Goal: Entertainment & Leisure: Consume media (video, audio)

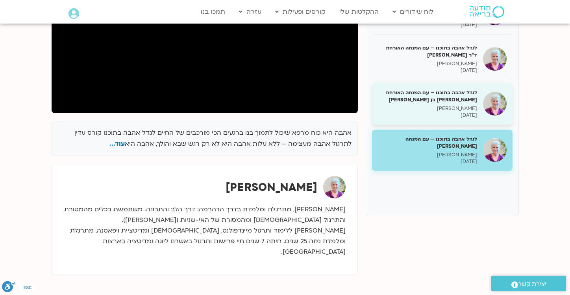
scroll to position [187, 0]
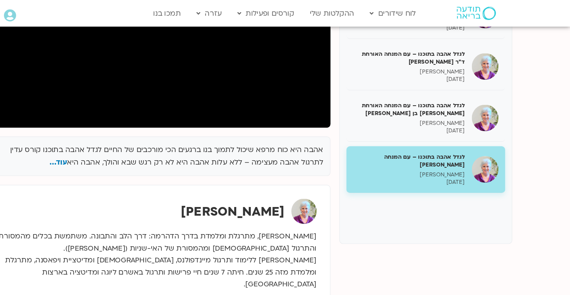
scroll to position [180, 0]
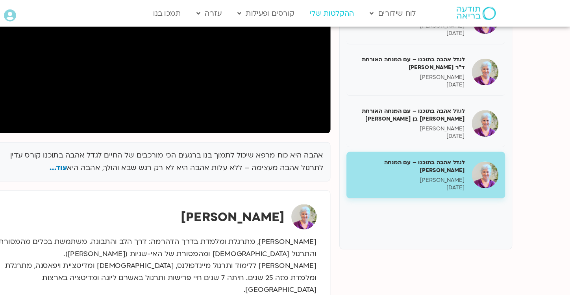
click at [365, 15] on link "ההקלטות שלי" at bounding box center [358, 11] width 47 height 15
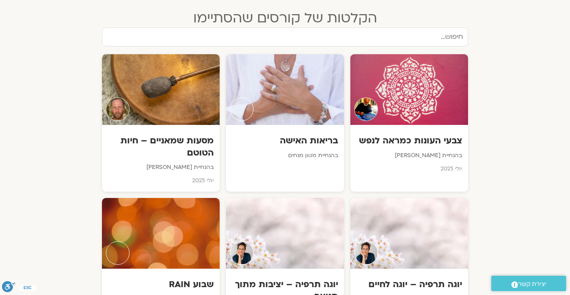
scroll to position [761, 0]
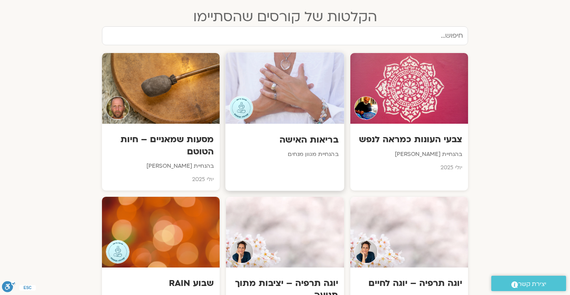
click at [272, 124] on div "בריאות האישה בהנחיית מגוון מנחים" at bounding box center [284, 147] width 119 height 46
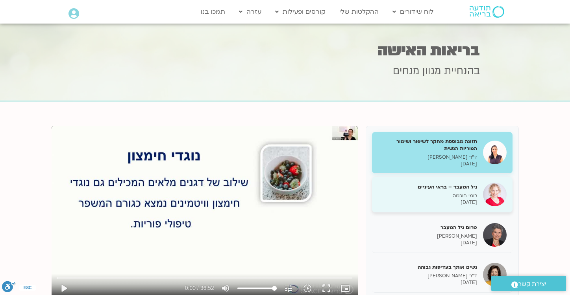
click at [400, 188] on h5 "גיל המעבר – בראי העיניים" at bounding box center [427, 187] width 99 height 7
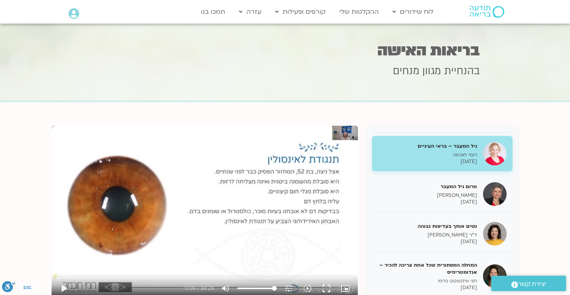
scroll to position [46, 0]
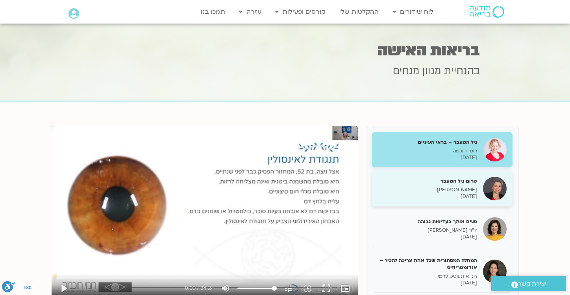
click at [410, 185] on div "טרום גיל המעבר דיאנה פינברג 24/10/2021" at bounding box center [427, 189] width 99 height 22
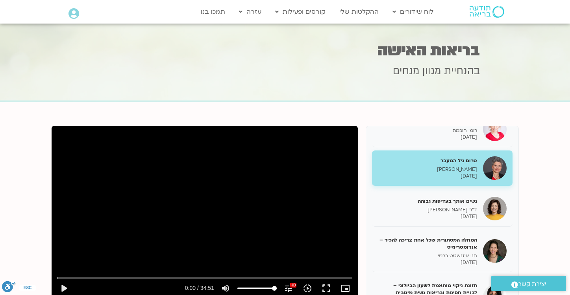
scroll to position [73, 0]
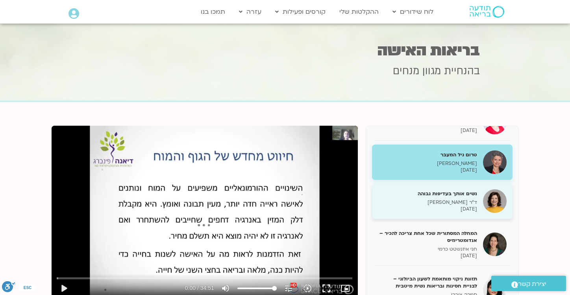
click at [409, 196] on h5 "נשים אותך בעדיפות גבוהה" at bounding box center [427, 193] width 99 height 7
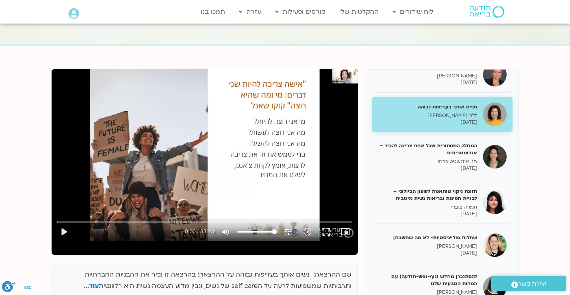
scroll to position [56, 0]
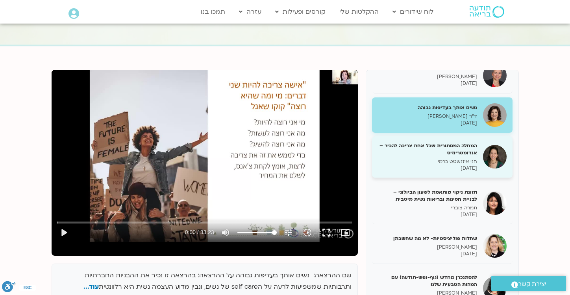
click at [422, 158] on div "המחלה המסתורית שכל אחת צריכה להכיר – אנדומטריוזיס חני איזנשטט כרמי 25/10/2021" at bounding box center [427, 156] width 99 height 29
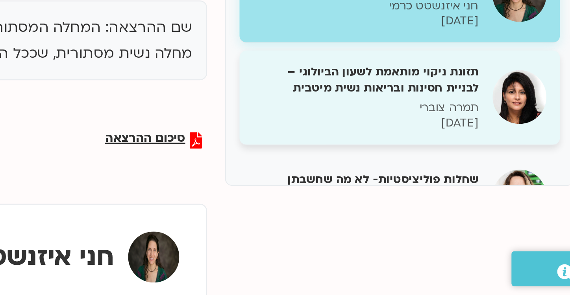
scroll to position [154, 0]
click at [447, 247] on div "תזונה מבוססת מחקר לשיפור ושימור הפוריות הנשית ד"ר לירון ברקוביץ 24/10/2021 גיל …" at bounding box center [441, 109] width 153 height 275
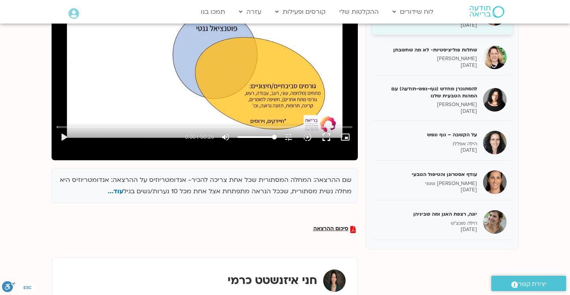
scroll to position [197, 0]
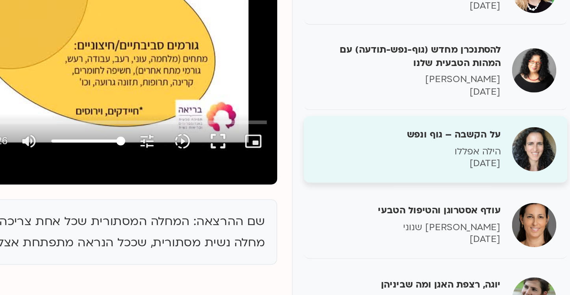
click at [436, 143] on p "הילה אפללו" at bounding box center [427, 143] width 99 height 7
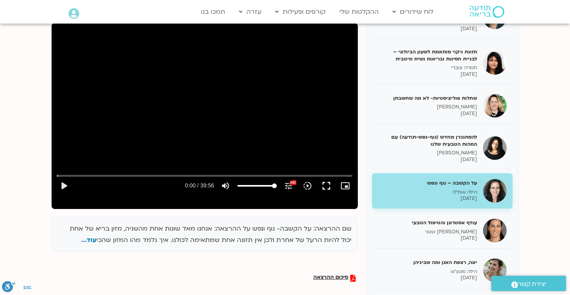
scroll to position [102, 0]
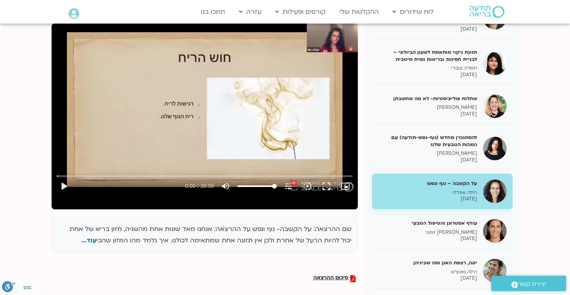
click at [264, 124] on div "Skip Ad play_arrow 0:00 / 39:56 volume_up Mute tune Resolution Auto 1080p HD HD…" at bounding box center [205, 110] width 306 height 172
click at [235, 110] on div "Skip Ad pause 1:09 / 39:56 volume_up Mute tune Resolution Auto 1080p HD HD slow…" at bounding box center [205, 110] width 306 height 172
click at [184, 90] on div "Skip Ad play_arrow 1:10 / 39:56 volume_up Mute tune Resolution Auto 1080p HD HD…" at bounding box center [205, 110] width 306 height 172
click at [329, 188] on button "fullscreen" at bounding box center [326, 186] width 19 height 19
click at [331, 186] on button "fullscreen" at bounding box center [326, 186] width 19 height 19
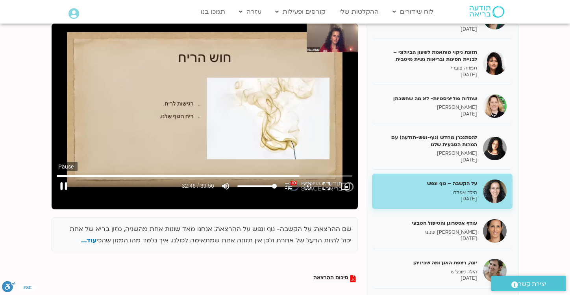
click at [65, 183] on button "pause" at bounding box center [63, 186] width 19 height 19
click at [62, 188] on button "play_arrow" at bounding box center [63, 186] width 19 height 19
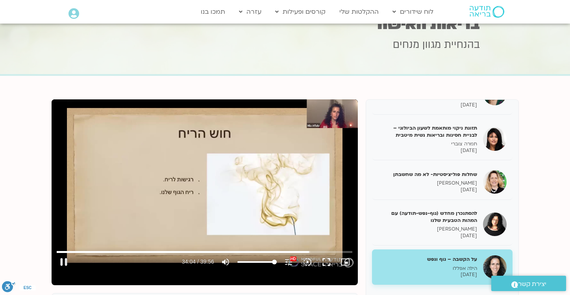
scroll to position [27, 0]
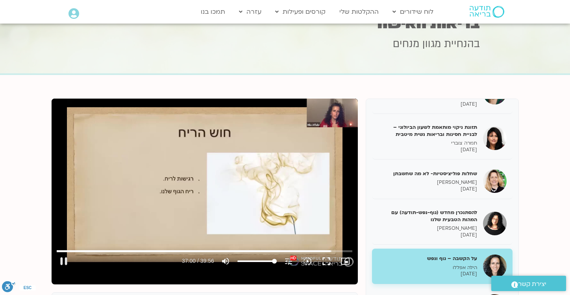
type input "2220.803981"
click at [360, 14] on link "ההקלטות שלי" at bounding box center [358, 11] width 47 height 15
type input "2396.72"
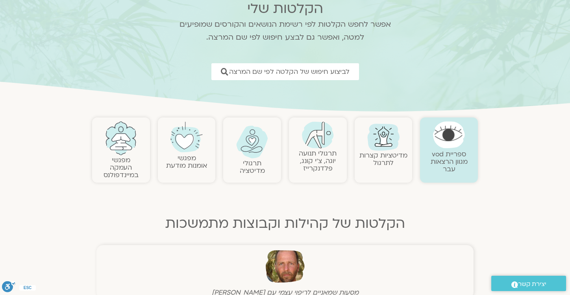
scroll to position [64, 0]
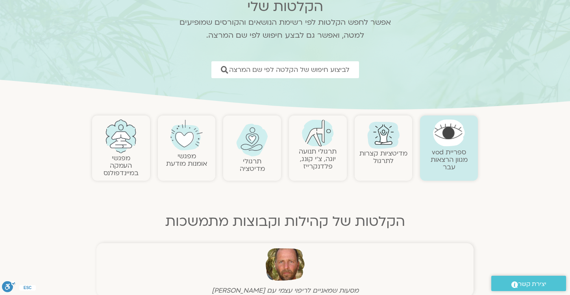
click at [255, 158] on link "תרגולי מדיטציה" at bounding box center [252, 165] width 25 height 17
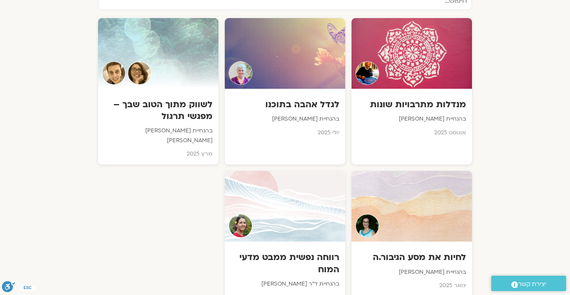
scroll to position [425, 0]
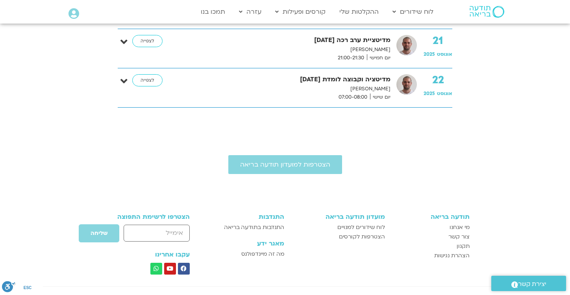
scroll to position [1421, 0]
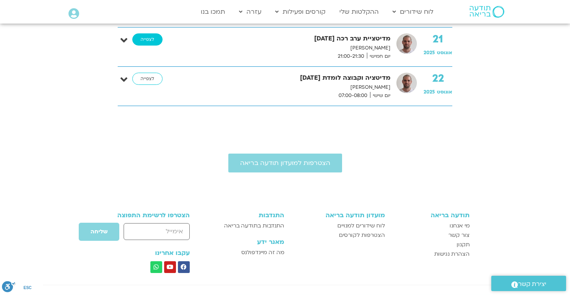
click at [146, 41] on link "לצפייה" at bounding box center [147, 39] width 30 height 13
